Goal: Information Seeking & Learning: Learn about a topic

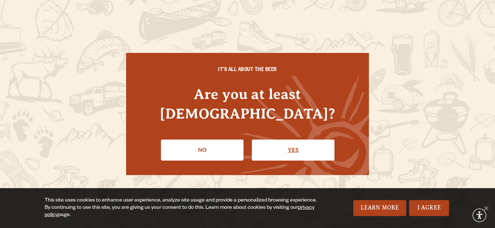
click at [293, 144] on link "Yes" at bounding box center [293, 150] width 83 height 21
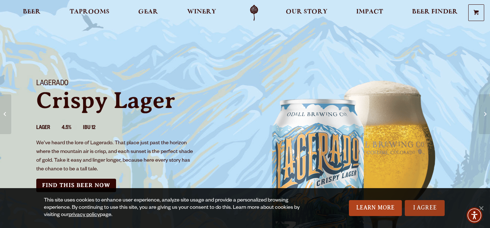
click at [417, 209] on link "I Agree" at bounding box center [425, 208] width 40 height 16
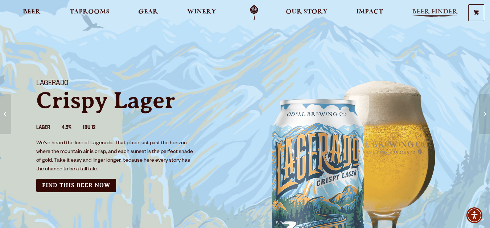
click at [420, 10] on span "Beer Finder" at bounding box center [435, 12] width 46 height 6
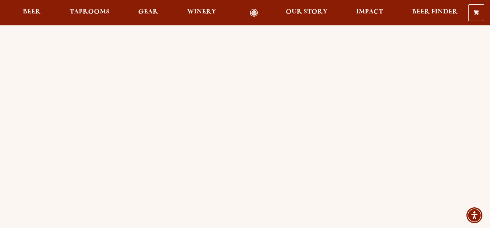
scroll to position [73, 0]
click at [33, 11] on span "Beer" at bounding box center [32, 12] width 18 height 6
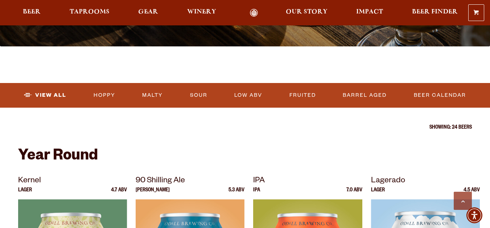
scroll to position [181, 0]
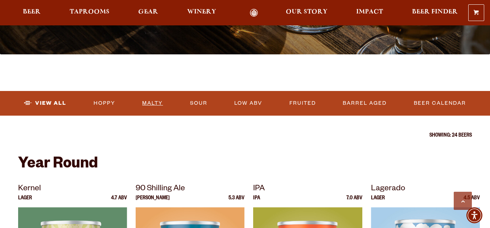
click at [146, 100] on link "Malty" at bounding box center [152, 103] width 26 height 17
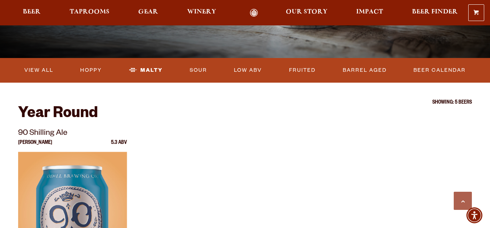
scroll to position [181, 0]
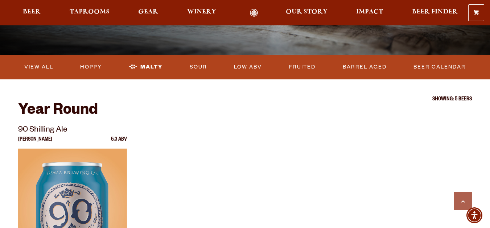
click at [94, 68] on link "Hoppy" at bounding box center [91, 67] width 28 height 17
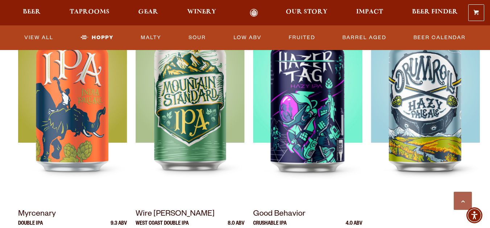
scroll to position [145, 0]
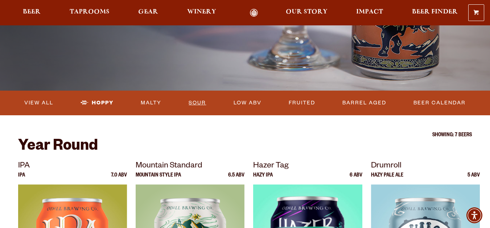
click at [190, 101] on link "Sour" at bounding box center [197, 103] width 23 height 17
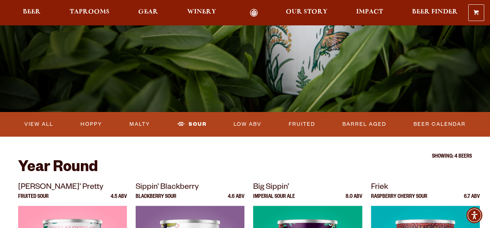
scroll to position [145, 0]
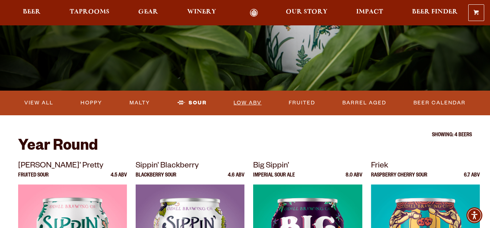
click at [243, 104] on link "Low ABV" at bounding box center [248, 103] width 34 height 17
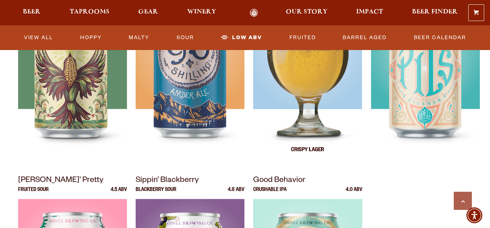
scroll to position [363, 0]
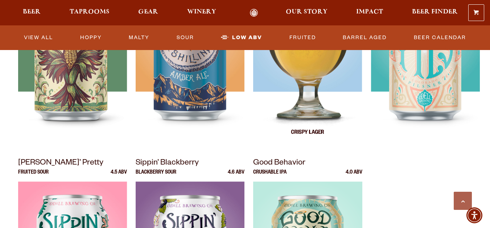
click at [314, 86] on img at bounding box center [307, 57] width 109 height 181
